Goal: Transaction & Acquisition: Purchase product/service

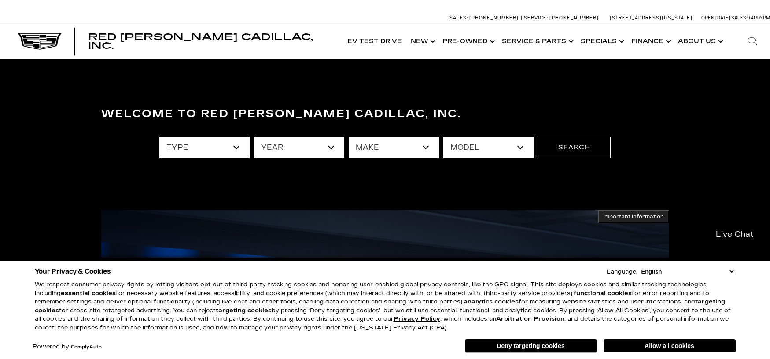
click at [238, 148] on select "type" at bounding box center [204, 147] width 90 height 21
click at [337, 152] on select "year" at bounding box center [299, 147] width 90 height 21
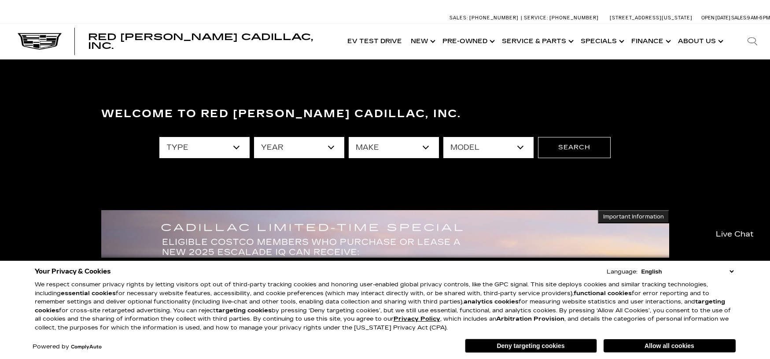
click at [337, 152] on select "year" at bounding box center [299, 147] width 90 height 21
click at [202, 147] on select "type" at bounding box center [204, 147] width 90 height 21
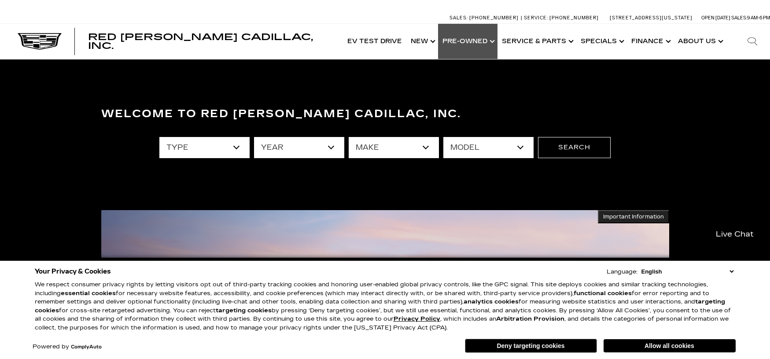
click at [479, 46] on link "Show Pre-Owned" at bounding box center [467, 41] width 59 height 35
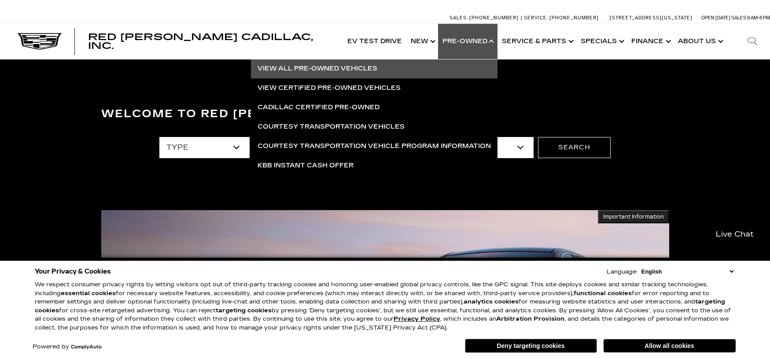
click at [342, 69] on link "View All Pre-Owned Vehicles" at bounding box center [374, 68] width 247 height 19
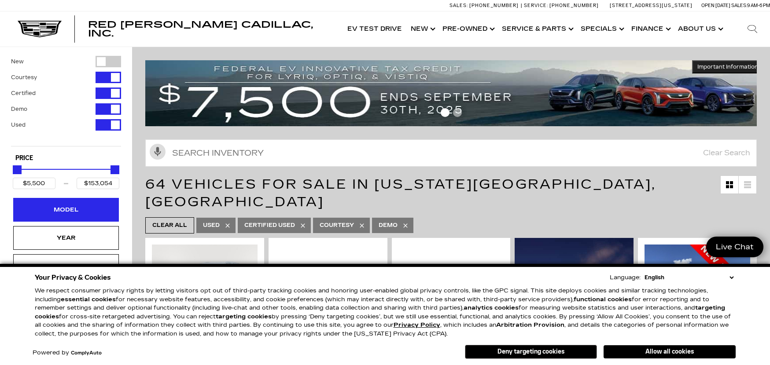
click at [67, 205] on div "Model" at bounding box center [66, 210] width 106 height 24
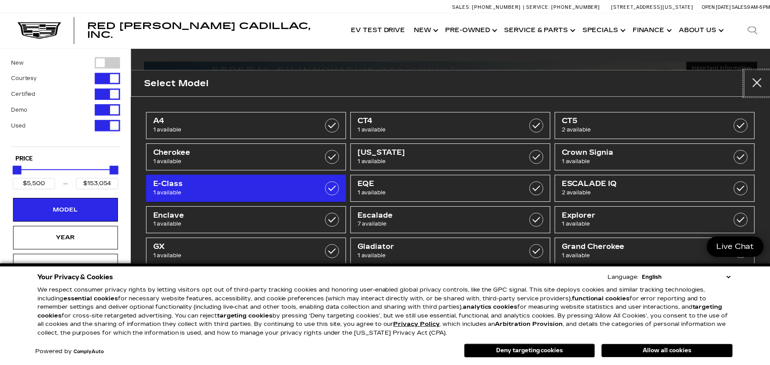
scroll to position [44, 0]
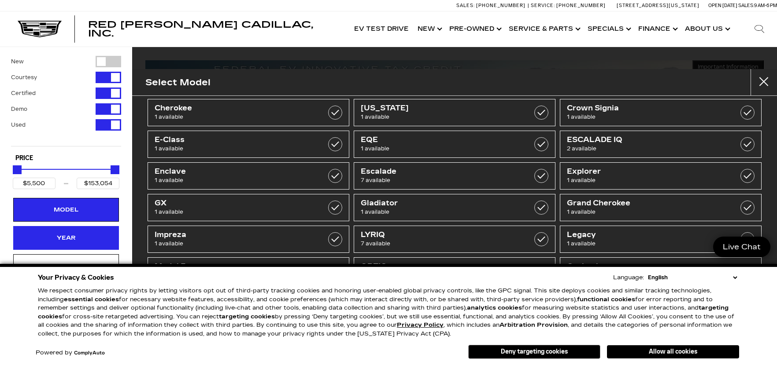
click at [111, 234] on div "Year" at bounding box center [66, 238] width 106 height 24
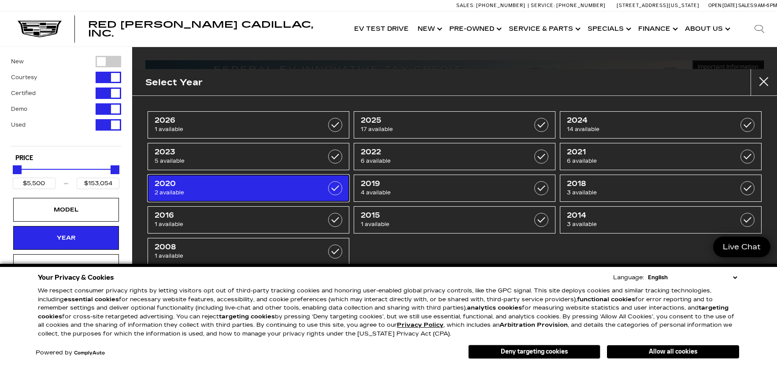
click at [232, 183] on span "2020" at bounding box center [234, 184] width 159 height 9
type input "$33,689"
type input "$41,689"
checkbox input "true"
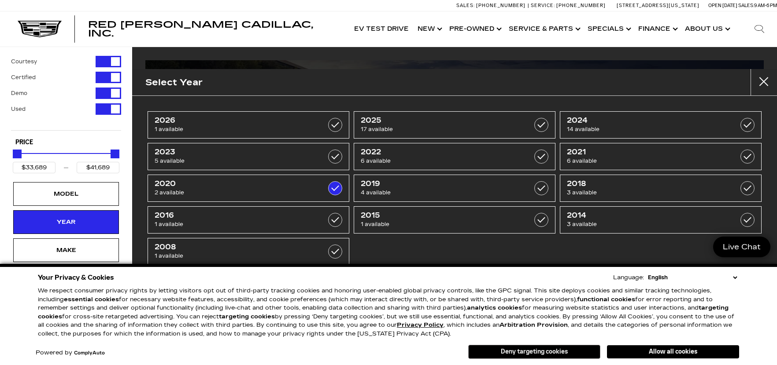
click at [584, 350] on button "Deny targeting cookies" at bounding box center [534, 352] width 132 height 14
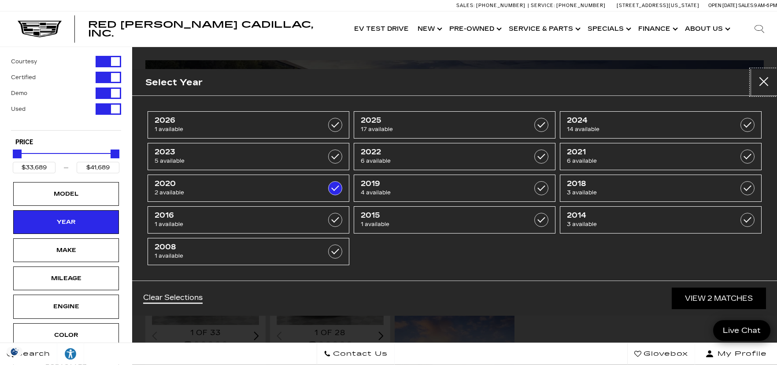
click at [763, 73] on button "Close" at bounding box center [763, 82] width 26 height 26
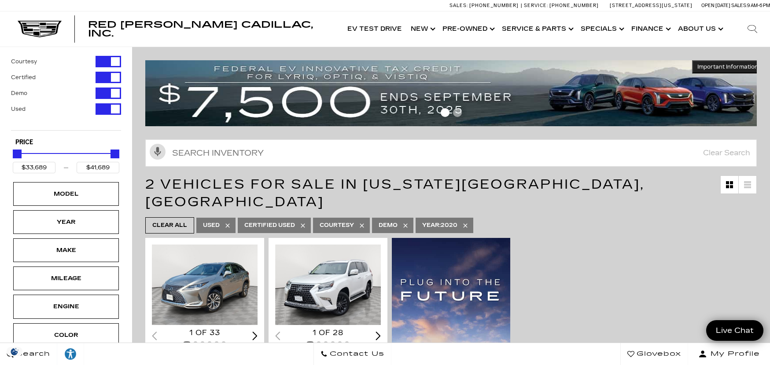
click at [467, 224] on icon at bounding box center [465, 226] width 4 height 4
type input "$5,500"
type input "$153,054"
